Goal: Find specific page/section: Find specific page/section

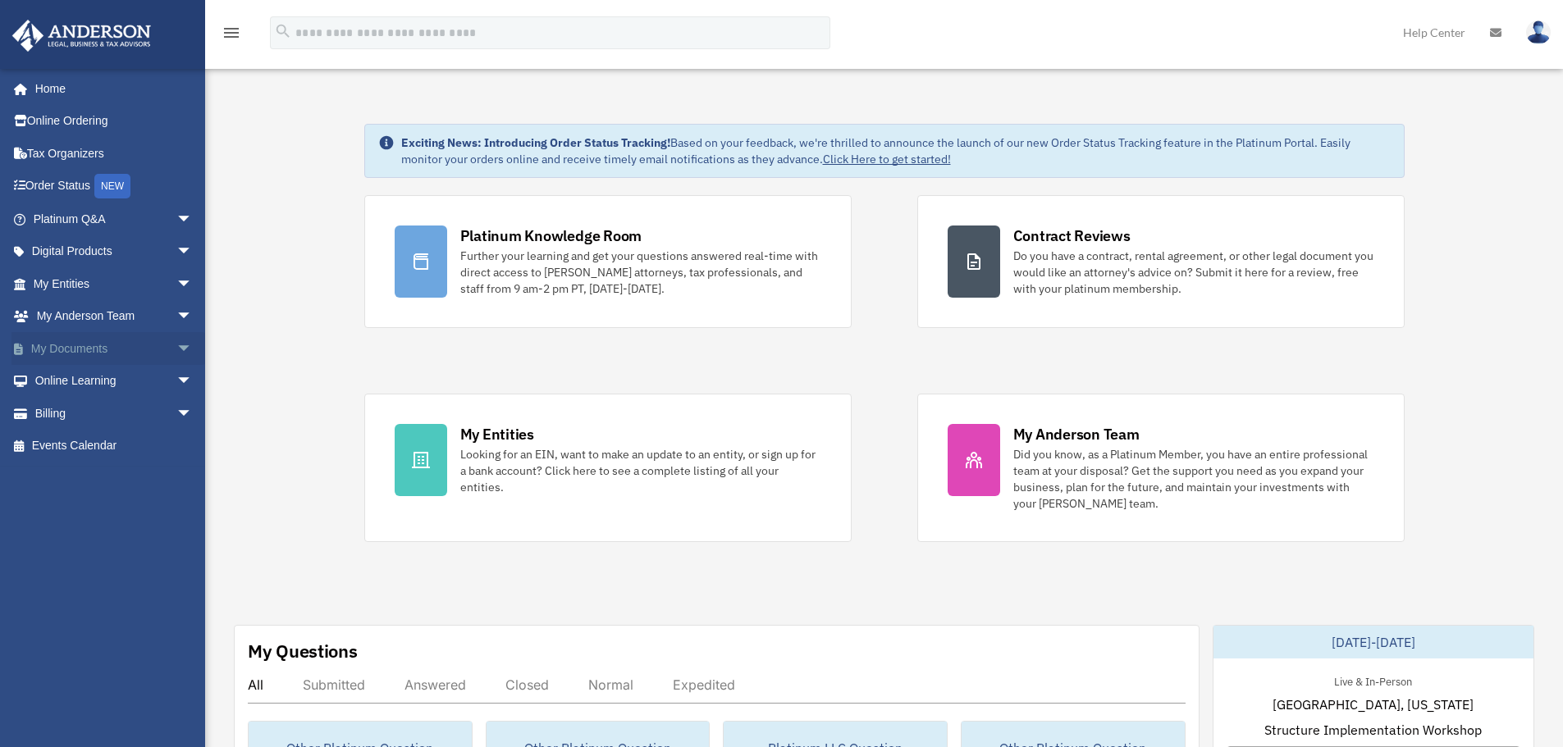
click at [176, 349] on span "arrow_drop_down" at bounding box center [192, 349] width 33 height 34
click at [75, 384] on link "Box" at bounding box center [120, 381] width 194 height 33
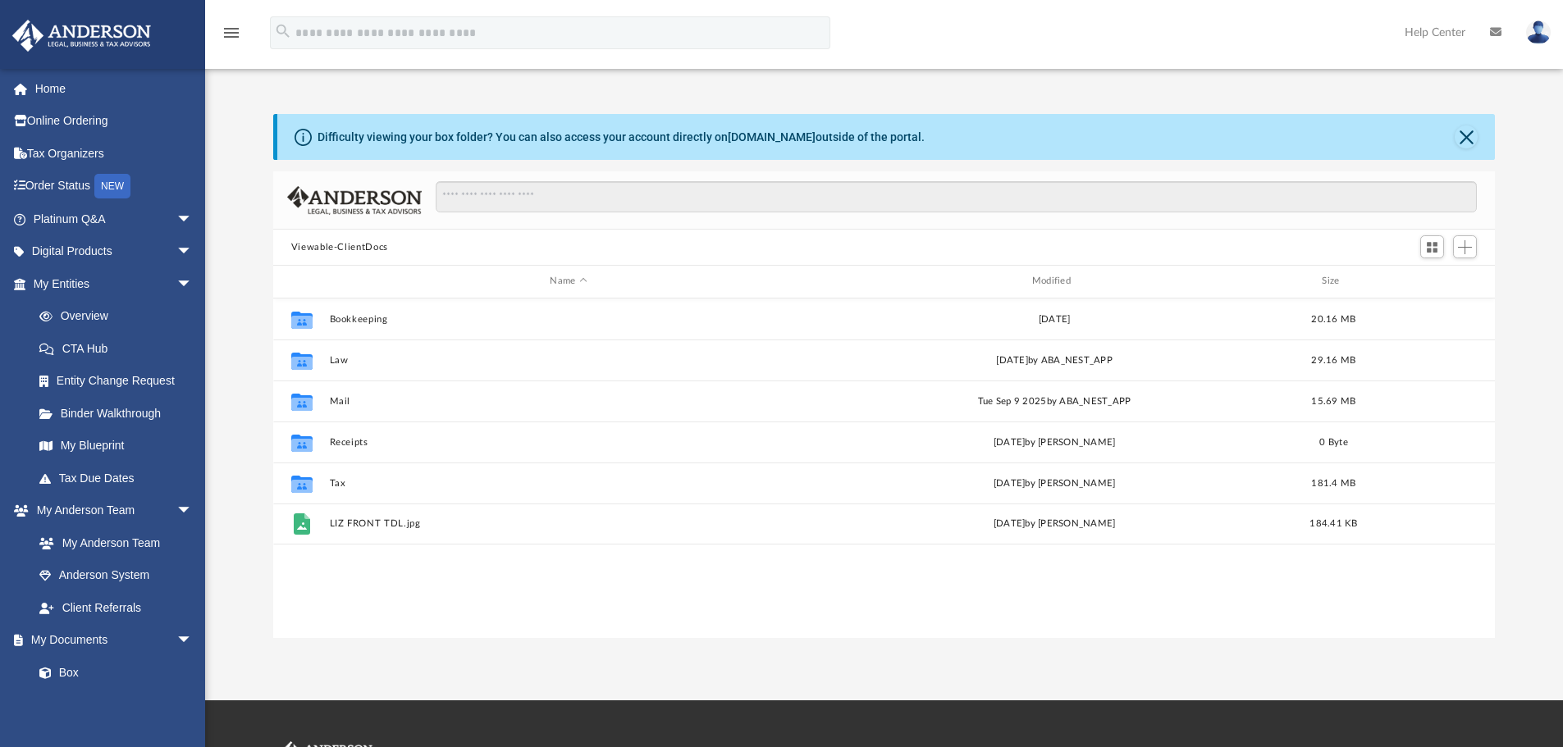
scroll to position [361, 1209]
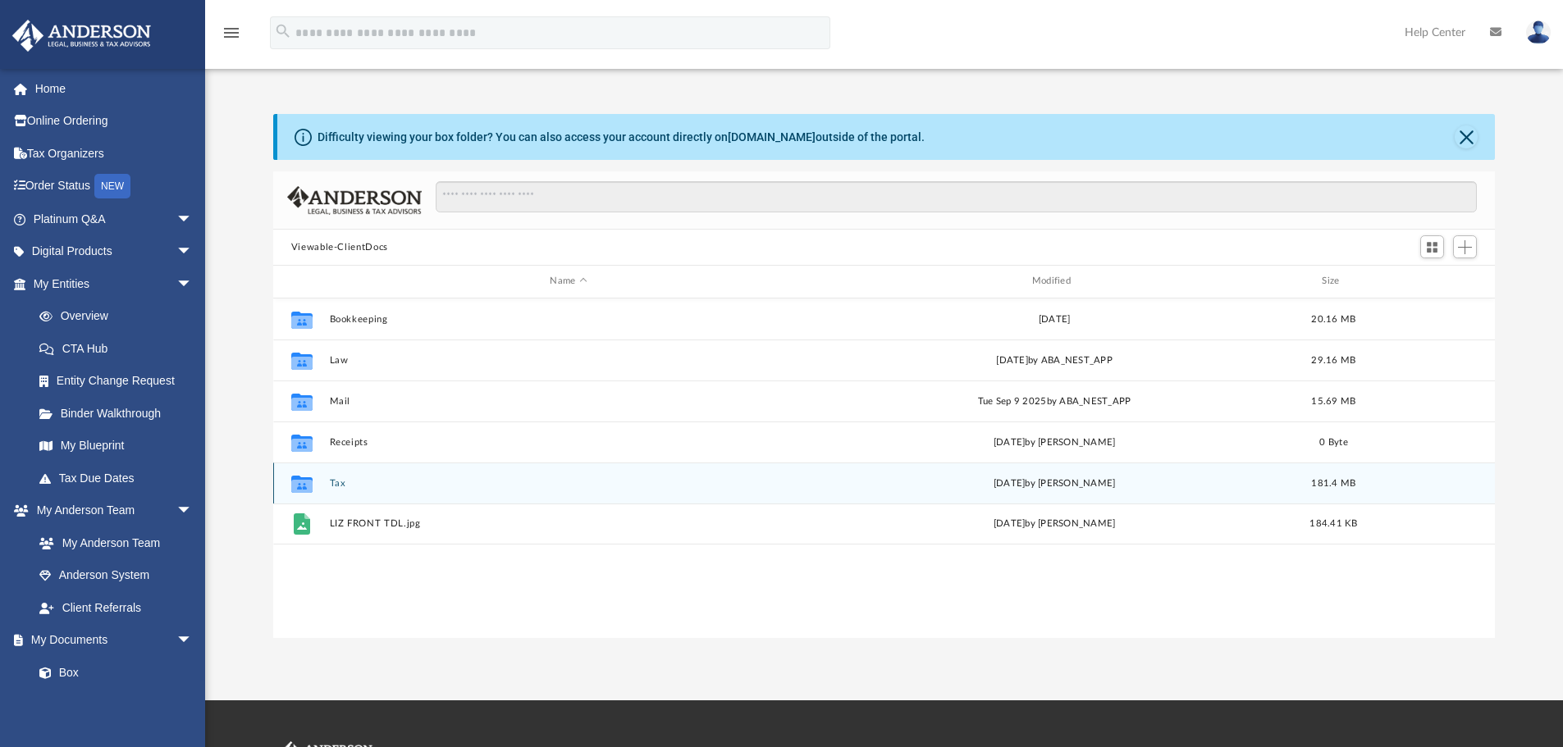
click at [338, 484] on button "Tax" at bounding box center [568, 483] width 478 height 11
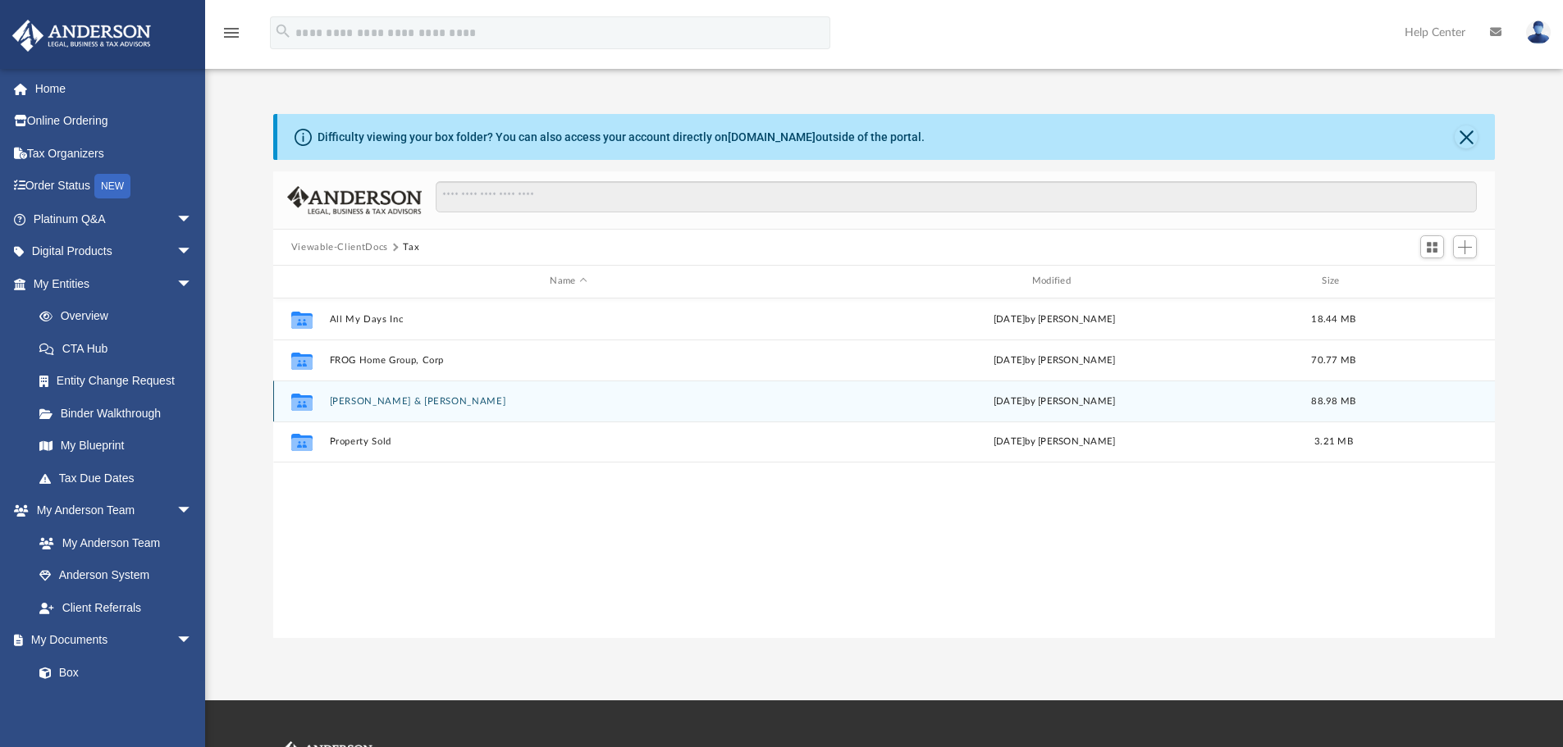
click at [435, 404] on button "[PERSON_NAME] & [PERSON_NAME]" at bounding box center [568, 401] width 478 height 11
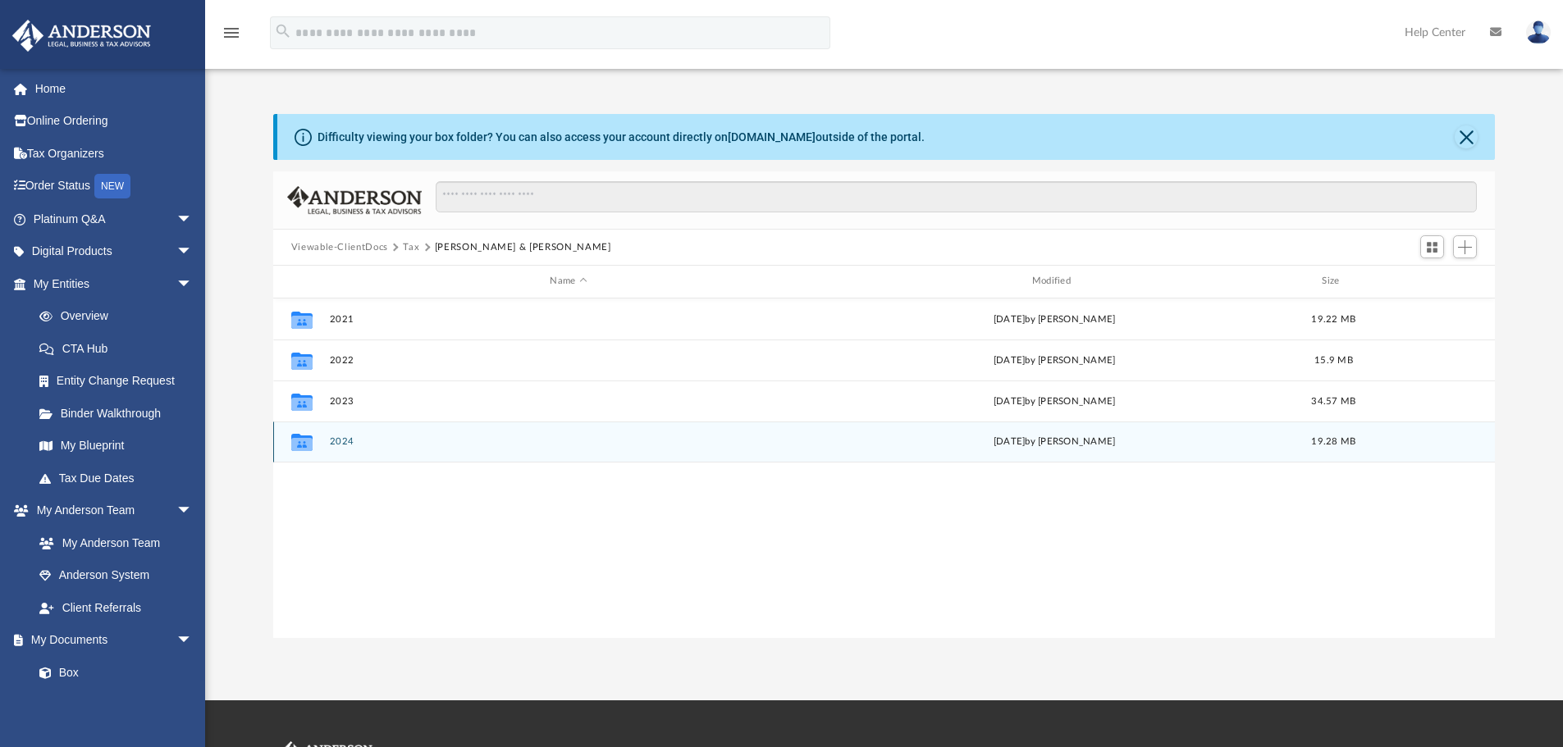
click at [333, 445] on button "2024" at bounding box center [568, 441] width 478 height 11
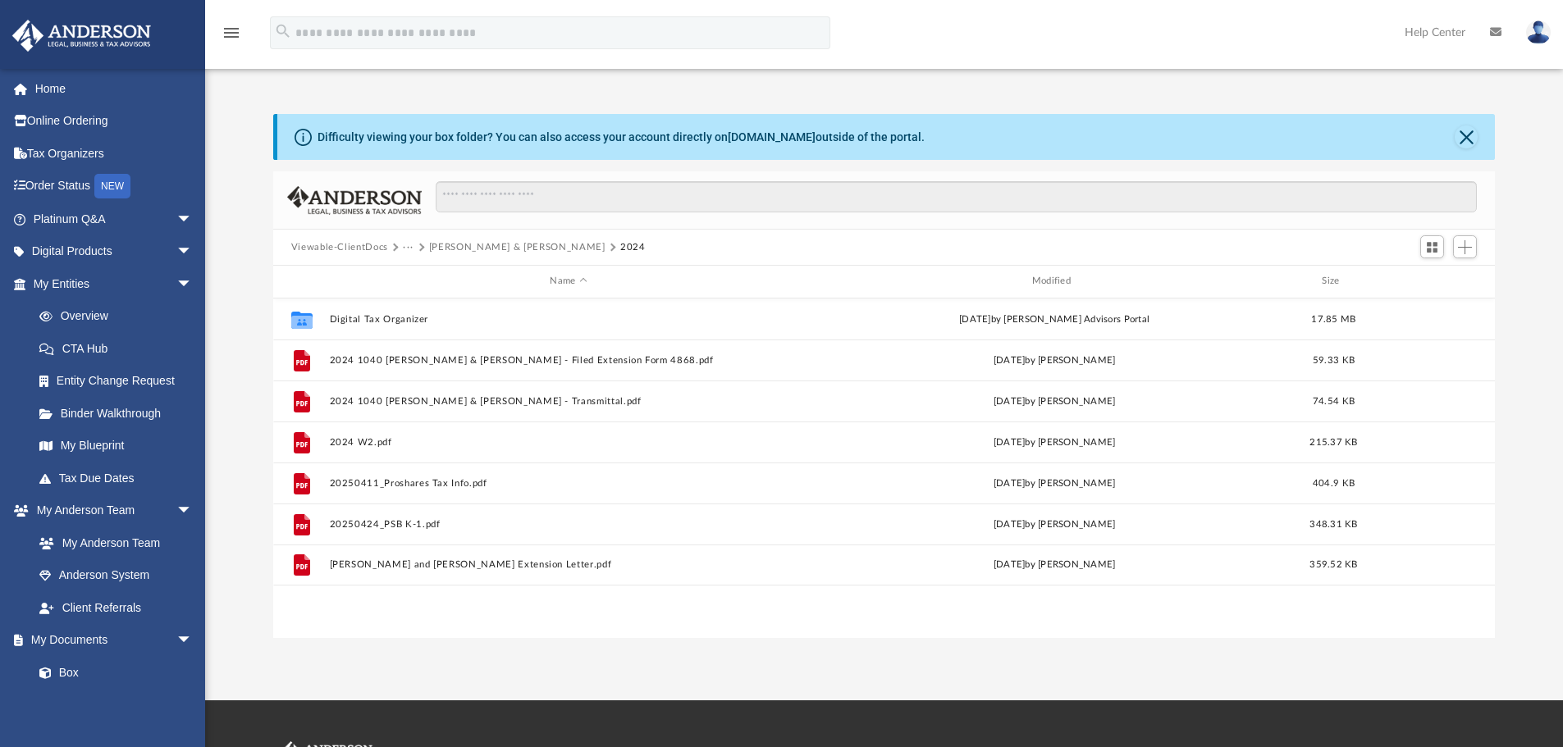
click at [365, 245] on button "Viewable-ClientDocs" at bounding box center [339, 247] width 97 height 15
